Goal: Navigation & Orientation: Find specific page/section

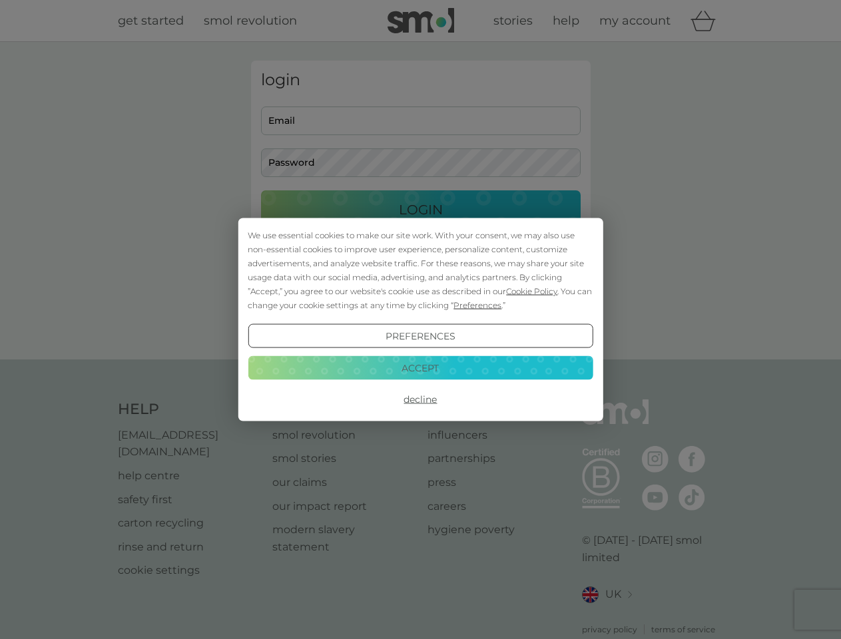
click at [532, 291] on span "Cookie Policy" at bounding box center [531, 291] width 51 height 10
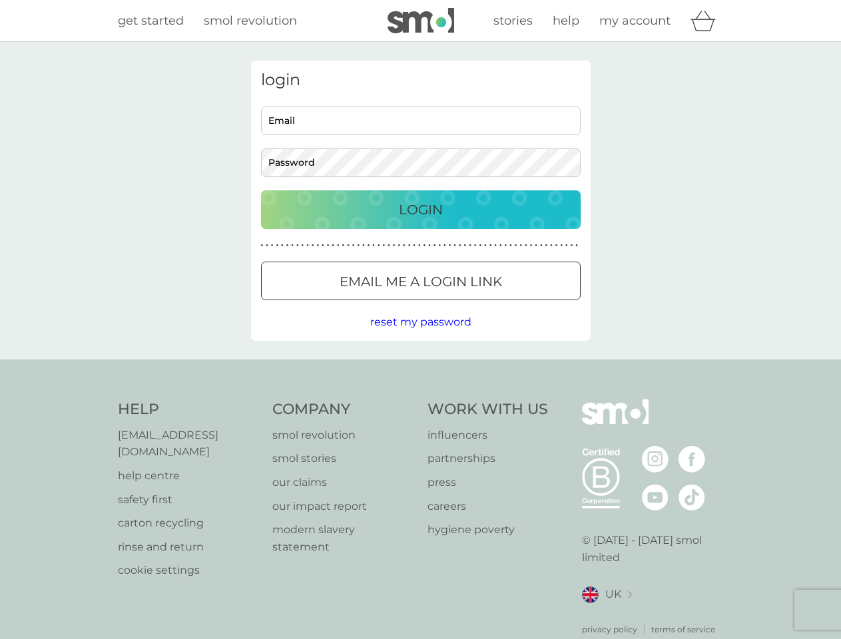
click at [476, 305] on div "login Email Password Login ● ● ● ● ● ● ● ● ● ● ● ● ● ● ● ● ● ● ● ● ● ● ● ● ● ● …" at bounding box center [420, 201] width 339 height 280
click at [420, 336] on div "login Email Password Login ● ● ● ● ● ● ● ● ● ● ● ● ● ● ● ● ● ● ● ● ● ● ● ● ● ● …" at bounding box center [420, 201] width 339 height 280
click at [420, 399] on div "Help [EMAIL_ADDRESS][DOMAIN_NAME] help centre safety first carton recycling rin…" at bounding box center [421, 517] width 606 height 236
click at [420, 367] on div "Help [EMAIL_ADDRESS][DOMAIN_NAME] help centre safety first carton recycling rin…" at bounding box center [420, 517] width 841 height 316
